Goal: Check status: Check status

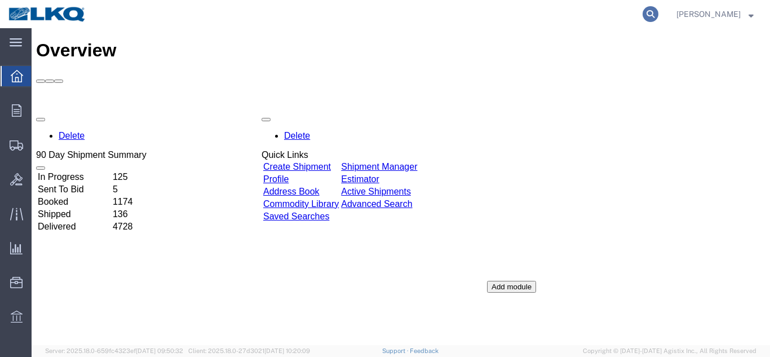
click at [643, 15] on icon at bounding box center [651, 14] width 16 height 16
paste input "56218879"
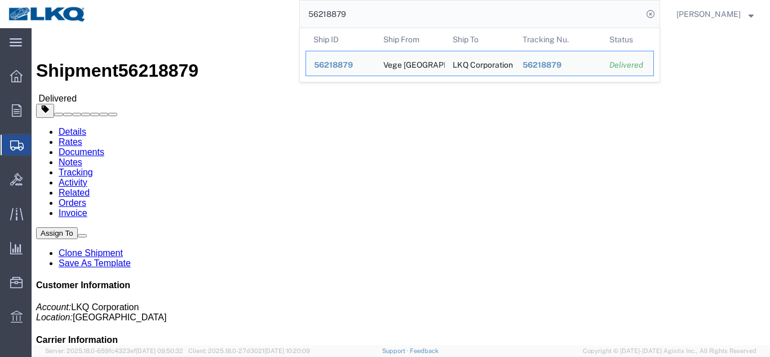
click link "Rates"
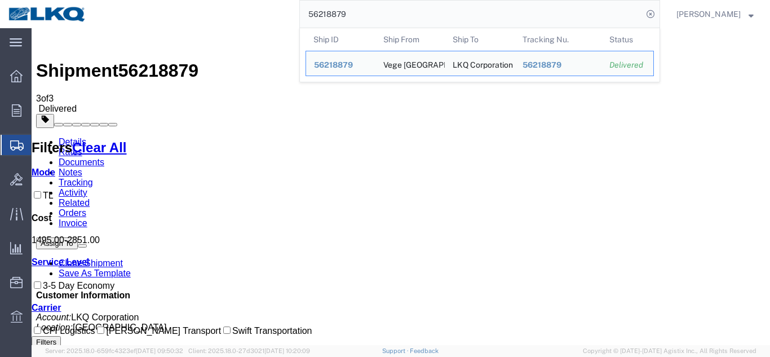
click at [368, 9] on input "56218879" at bounding box center [471, 14] width 343 height 27
paste input "178362"
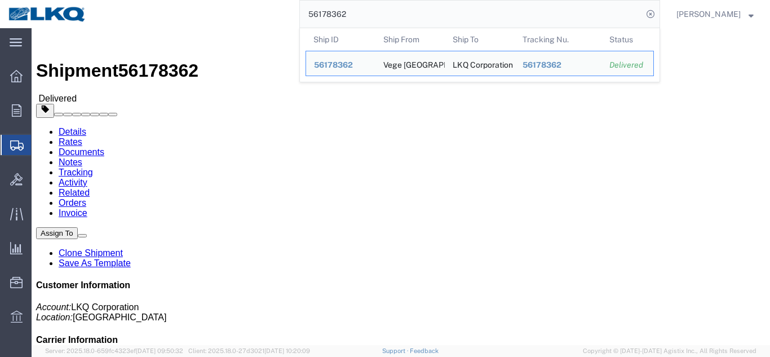
drag, startPoint x: 112, startPoint y: 70, endPoint x: 80, endPoint y: 42, distance: 42.3
click link "Rates"
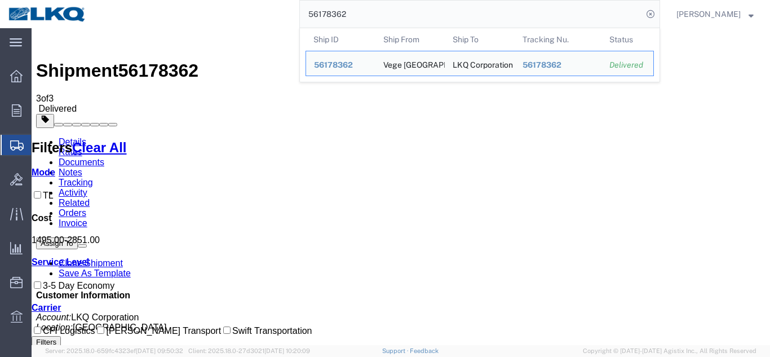
drag, startPoint x: 0, startPoint y: -24, endPoint x: 0, endPoint y: -43, distance: 19.2
click at [0, 0] on html "main_menu Created with Sketch. Collapse Menu Overview Orders Order Manager Crea…" at bounding box center [385, 178] width 770 height 357
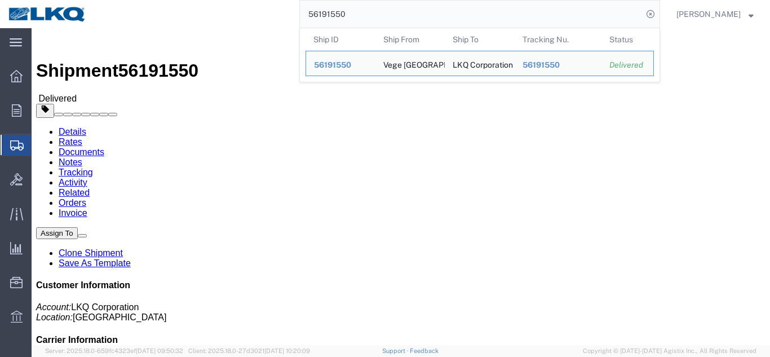
drag, startPoint x: 114, startPoint y: 69, endPoint x: 82, endPoint y: 41, distance: 42.3
click link "Rates"
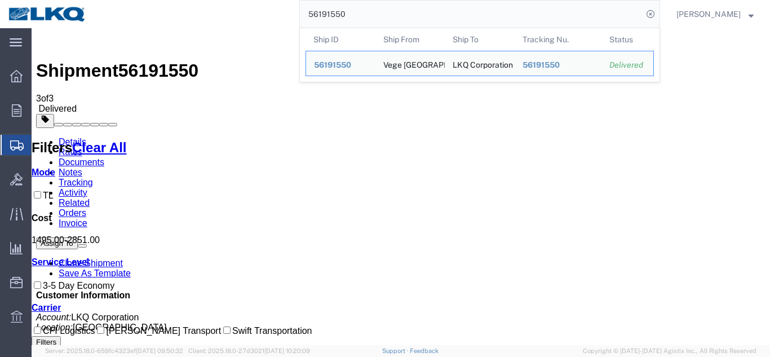
drag, startPoint x: 430, startPoint y: 7, endPoint x: 98, endPoint y: 0, distance: 332.2
click at [102, 2] on div "56191550 Ship ID Ship From Ship To Tracking Nu. Status Ship ID 56191550 Ship Fr…" at bounding box center [378, 14] width 566 height 28
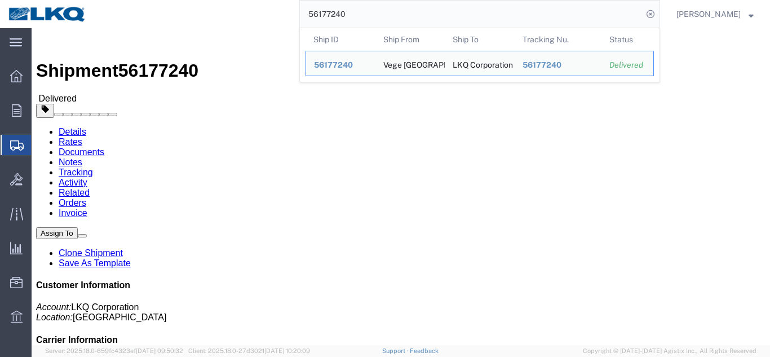
click link "Rates"
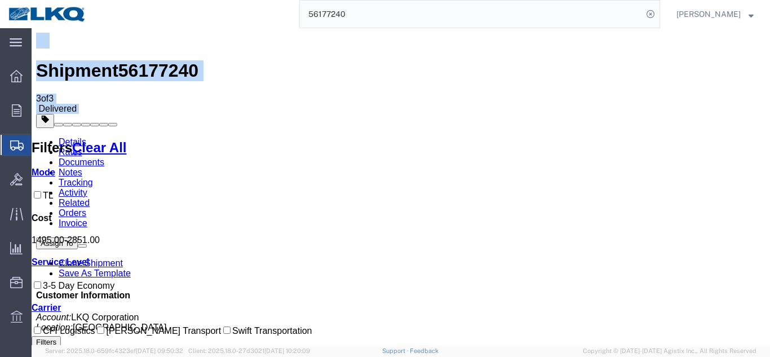
drag, startPoint x: 452, startPoint y: 29, endPoint x: 0, endPoint y: -1, distance: 453.2
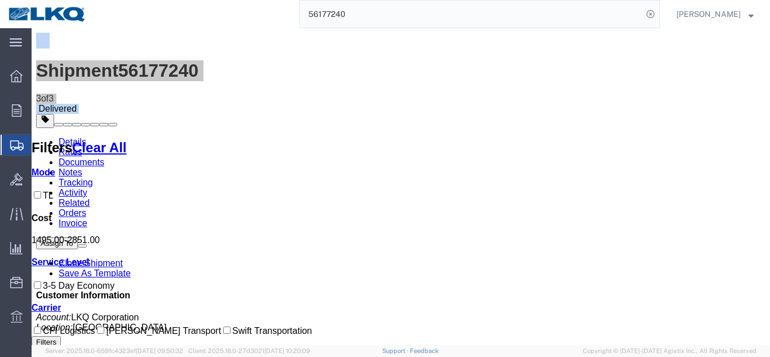
click at [380, 14] on input "56177240" at bounding box center [471, 14] width 343 height 27
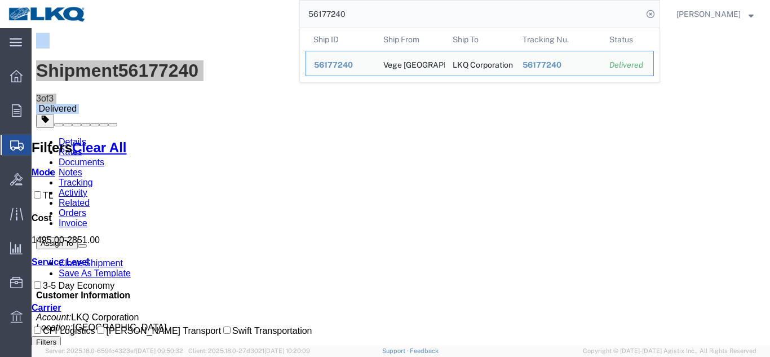
drag, startPoint x: 380, startPoint y: 10, endPoint x: 89, endPoint y: 6, distance: 290.5
click at [94, 8] on nav "56177240 Ship ID Ship From Ship To Tracking Nu. Status Ship ID 56177240 Ship Fr…" at bounding box center [389, 14] width 762 height 28
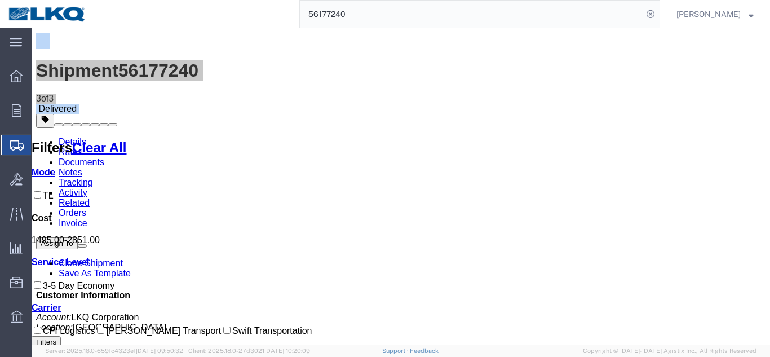
paste input "8362"
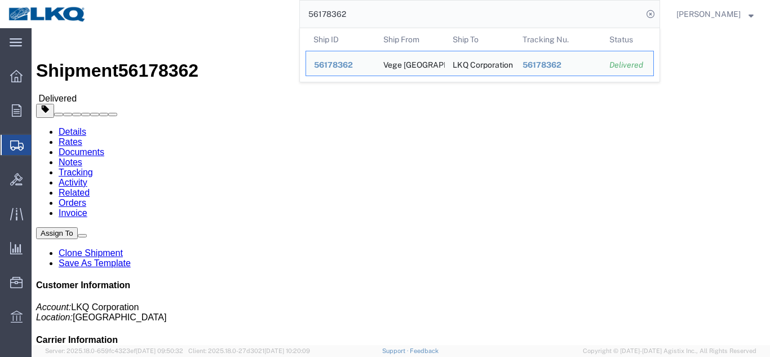
click link "Rates"
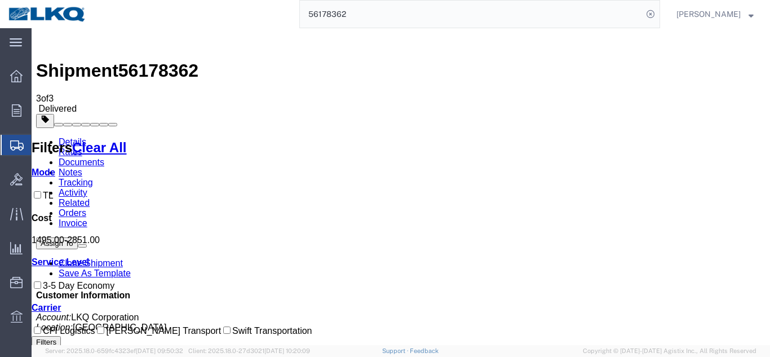
click at [394, 20] on input "56178362" at bounding box center [471, 14] width 343 height 27
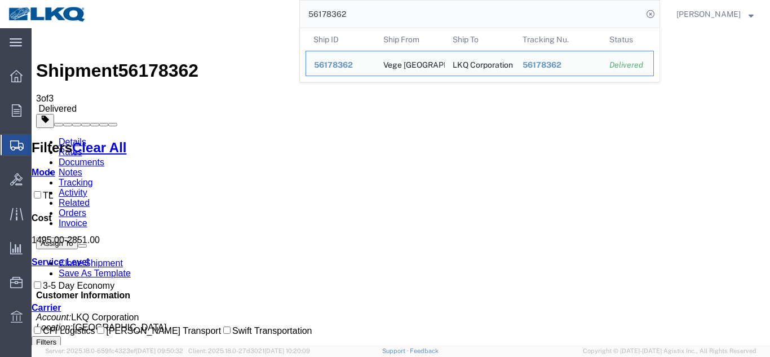
paste input "23224"
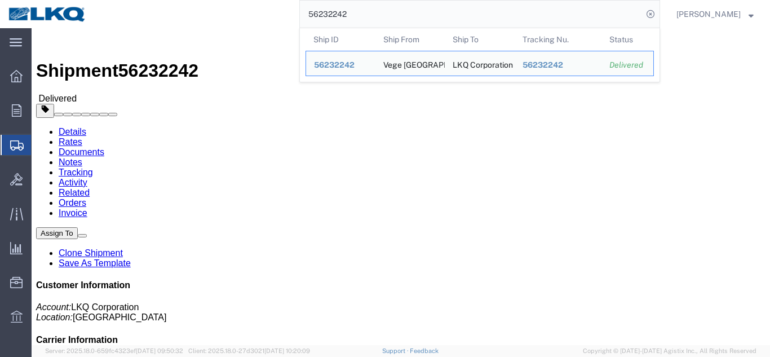
click link "Rates"
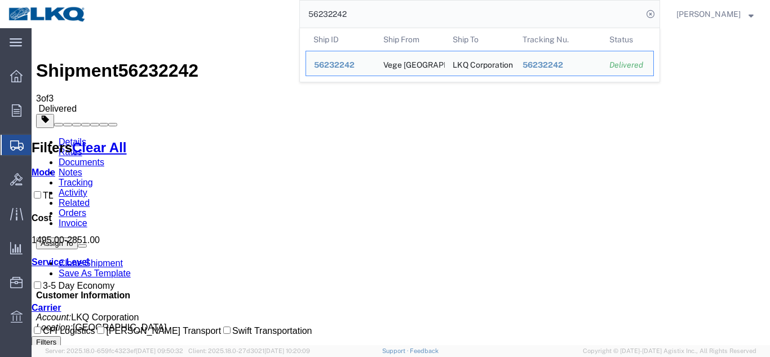
click at [415, 17] on input "56232242" at bounding box center [471, 14] width 343 height 27
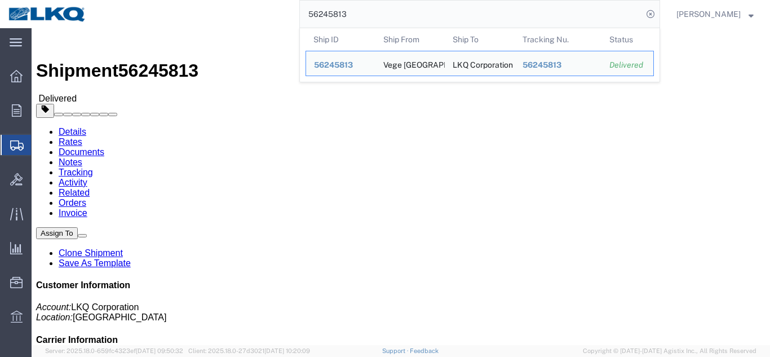
click link "Rates"
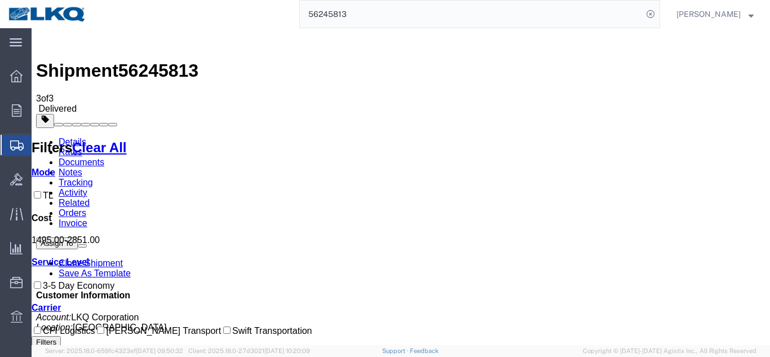
click at [148, 60] on span "56245813" at bounding box center [158, 70] width 80 height 20
copy span "56245813"
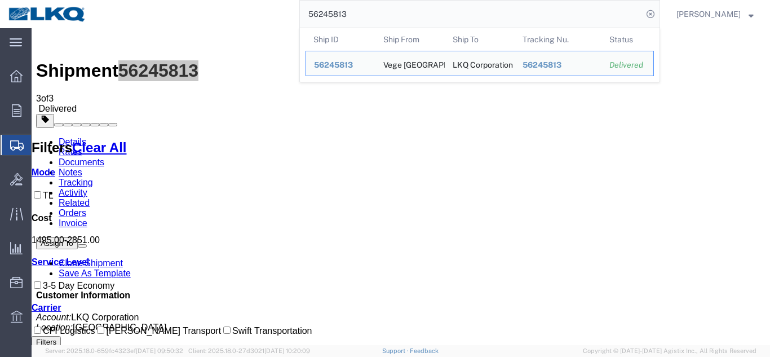
drag, startPoint x: 420, startPoint y: 15, endPoint x: 0, endPoint y: 1, distance: 420.4
click at [0, 4] on div "main_menu Created with Sketch. Collapse Menu Overview Orders Order Manager Crea…" at bounding box center [385, 178] width 770 height 357
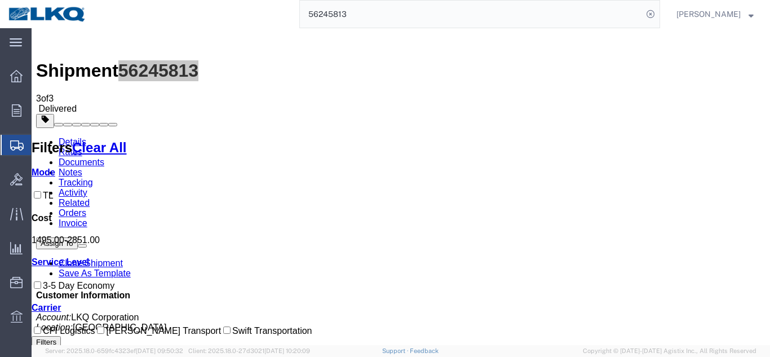
paste input "163991"
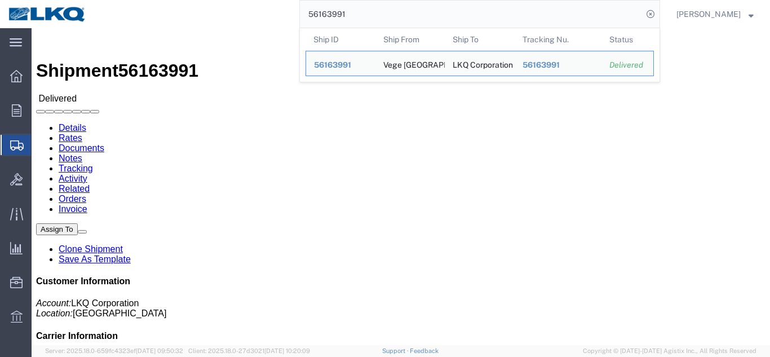
drag, startPoint x: 108, startPoint y: 70, endPoint x: 76, endPoint y: 42, distance: 42.3
click link "Rates"
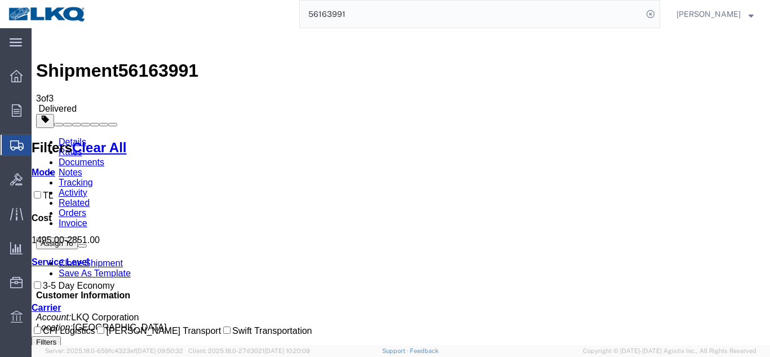
click at [373, 21] on input "56163991" at bounding box center [471, 14] width 343 height 27
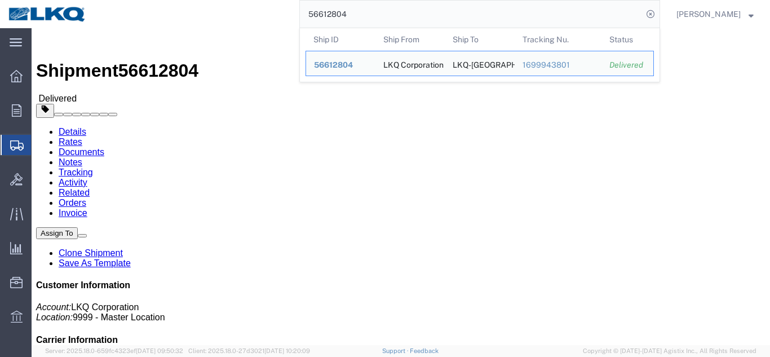
drag, startPoint x: 109, startPoint y: 70, endPoint x: 77, endPoint y: 42, distance: 42.3
click link "Rates"
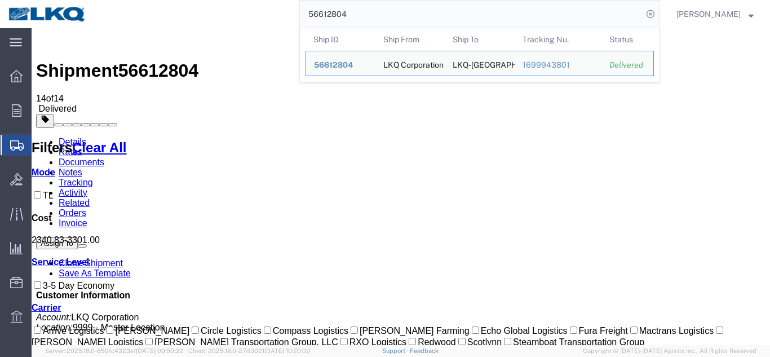
drag, startPoint x: 343, startPoint y: 16, endPoint x: 46, endPoint y: 16, distance: 297.2
click at [47, 16] on nav "56612804 Ship ID Ship From Ship To Tracking Nu. Status Ship ID 56612804 Ship Fr…" at bounding box center [389, 14] width 762 height 28
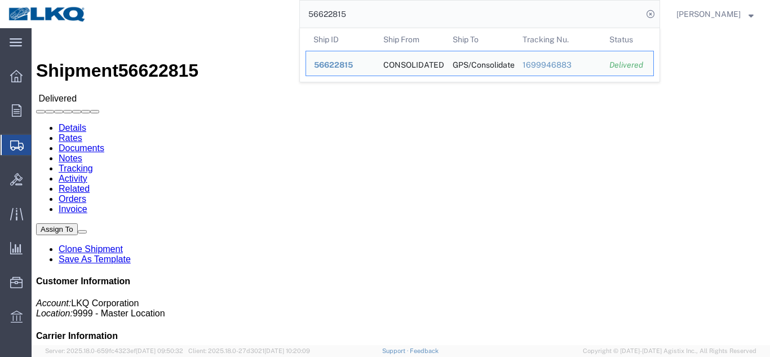
click link "Rates"
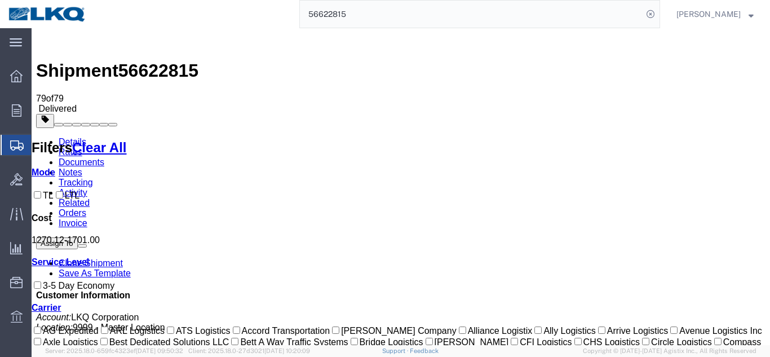
click at [357, 5] on input "56622815" at bounding box center [471, 14] width 343 height 27
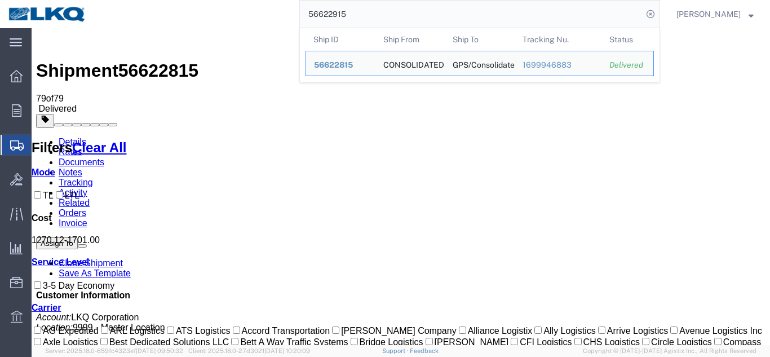
type input "56622915"
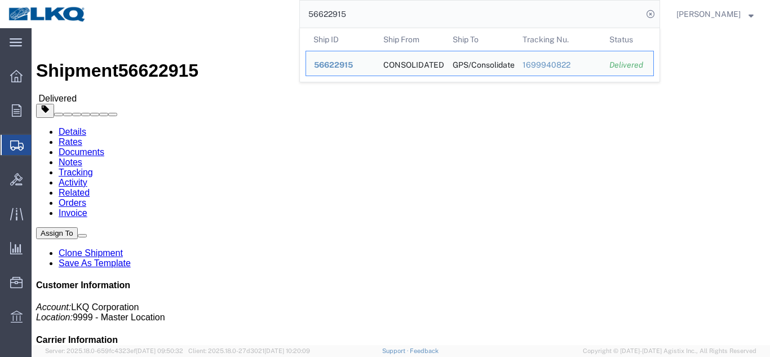
click link "Rates"
